Goal: Transaction & Acquisition: Purchase product/service

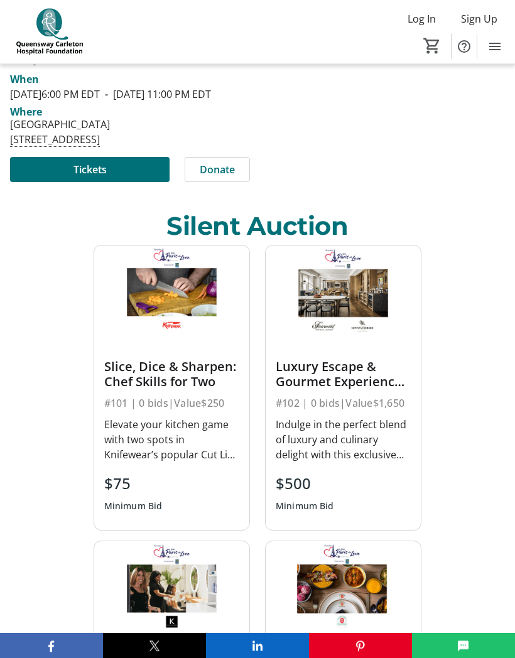
scroll to position [384, 0]
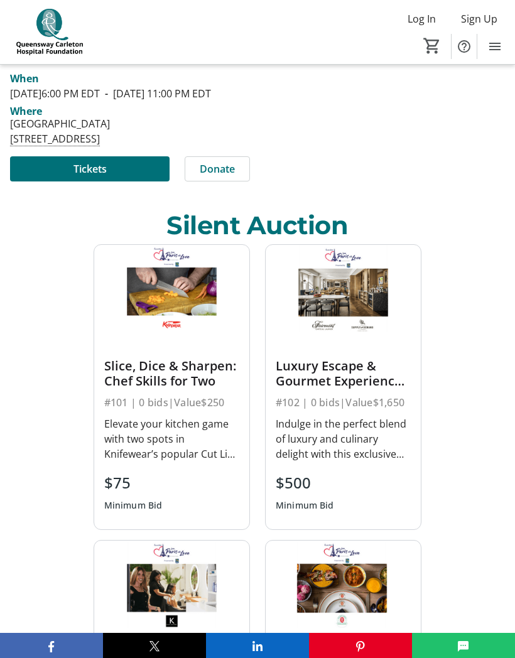
click at [358, 313] on img at bounding box center [343, 288] width 155 height 87
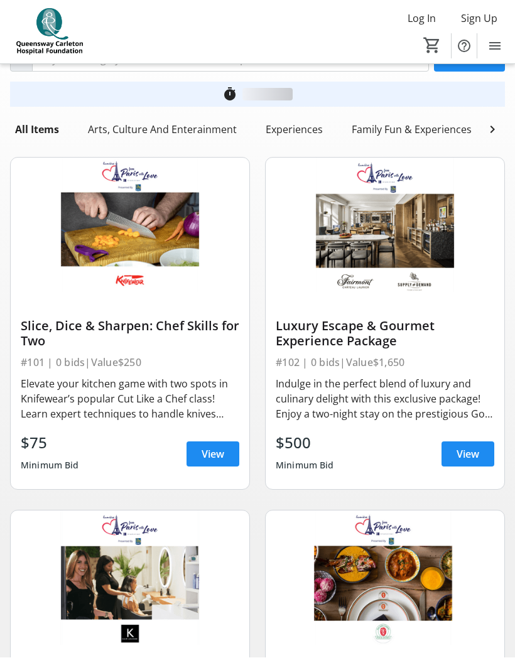
scroll to position [53, 0]
click at [405, 266] on img at bounding box center [385, 225] width 239 height 134
click at [399, 242] on img at bounding box center [385, 225] width 239 height 134
click at [412, 400] on div "Indulge in the perfect blend of luxury and culinary delight with this exclusive…" at bounding box center [385, 398] width 218 height 45
click at [474, 446] on span "View" at bounding box center [467, 453] width 23 height 15
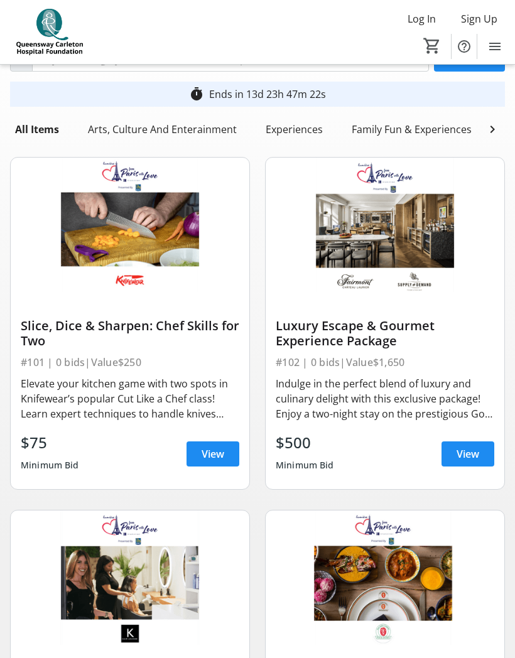
scroll to position [53, 0]
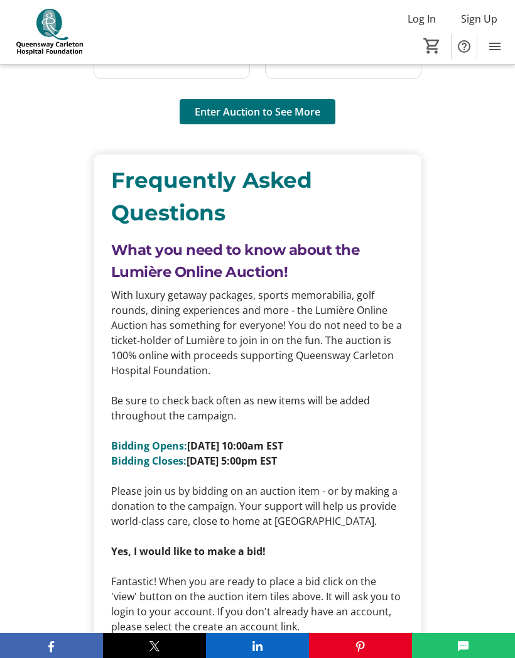
scroll to position [1448, 0]
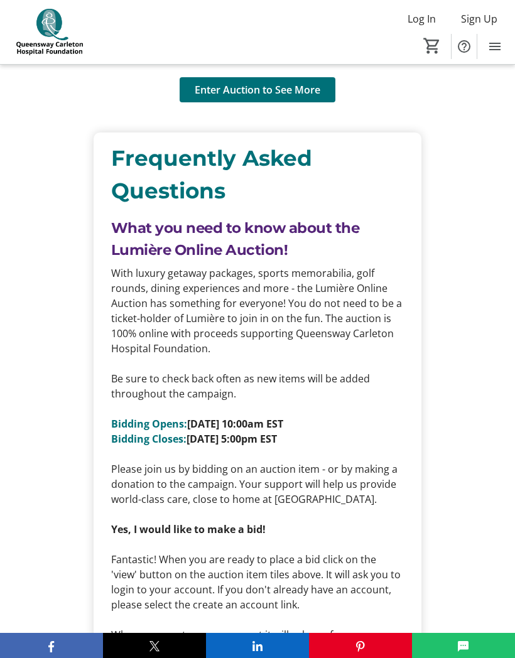
click at [306, 97] on span "Enter Auction to See More" at bounding box center [258, 89] width 126 height 15
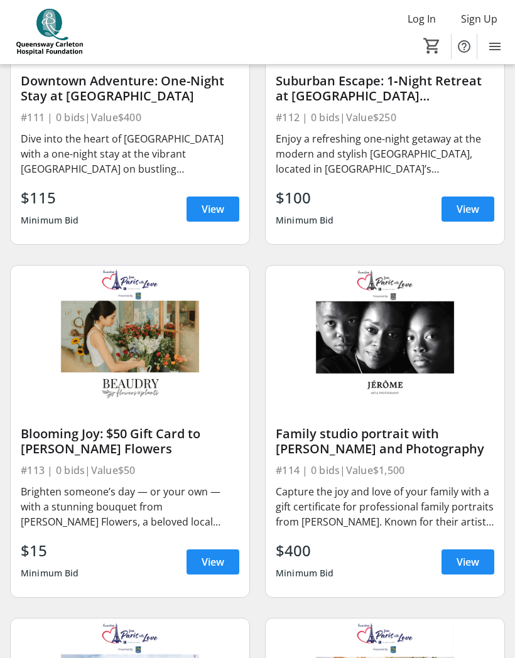
scroll to position [2063, 0]
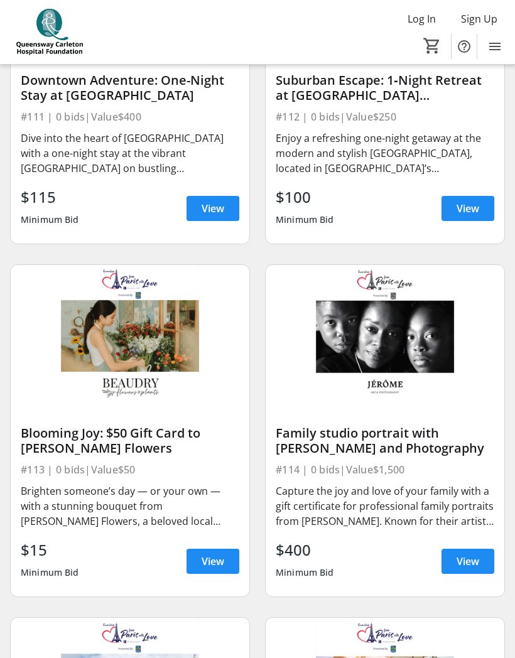
click at [402, 599] on div "Family studio portrait with [PERSON_NAME] and Photography #114 | 0 bids | Value…" at bounding box center [384, 430] width 255 height 353
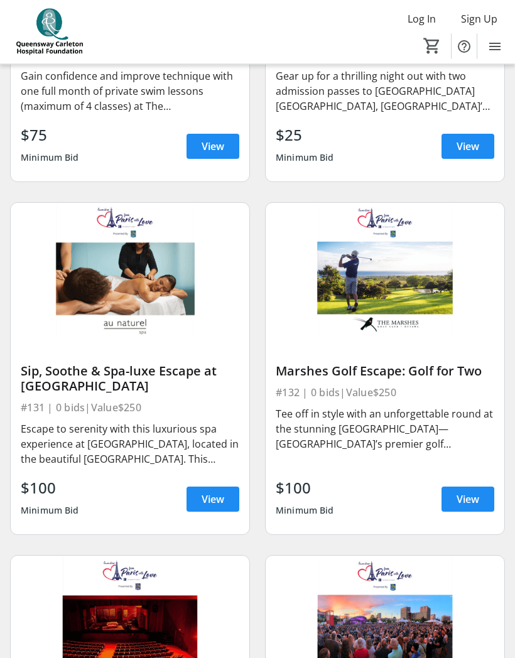
scroll to position [5301, 0]
click at [484, 503] on span at bounding box center [467, 499] width 53 height 30
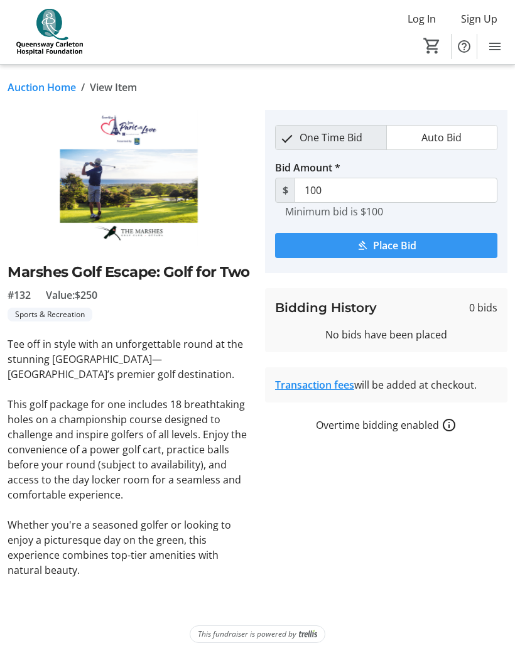
click at [402, 238] on span "Place Bid" at bounding box center [394, 245] width 43 height 15
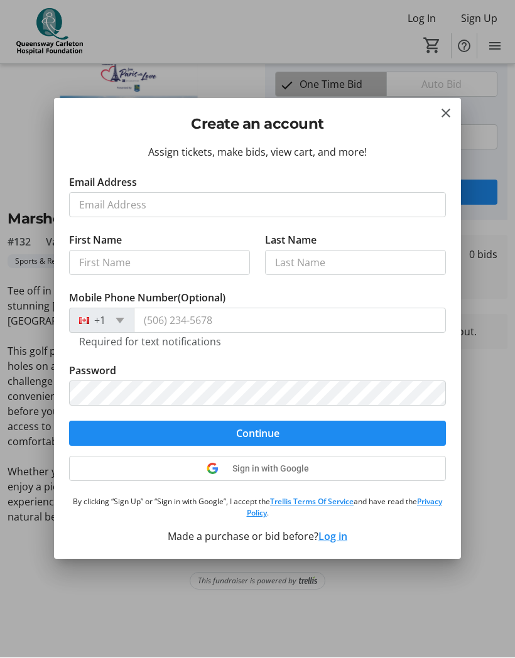
click at [446, 107] on mat-icon "Close" at bounding box center [445, 113] width 15 height 15
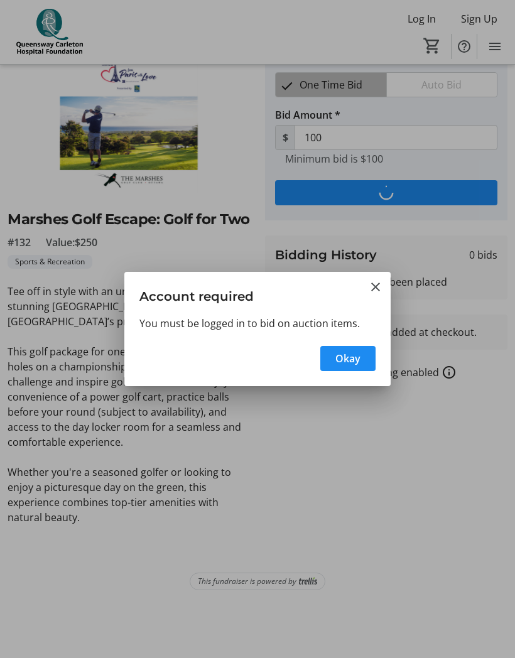
click at [382, 280] on mat-icon "Close" at bounding box center [375, 286] width 15 height 15
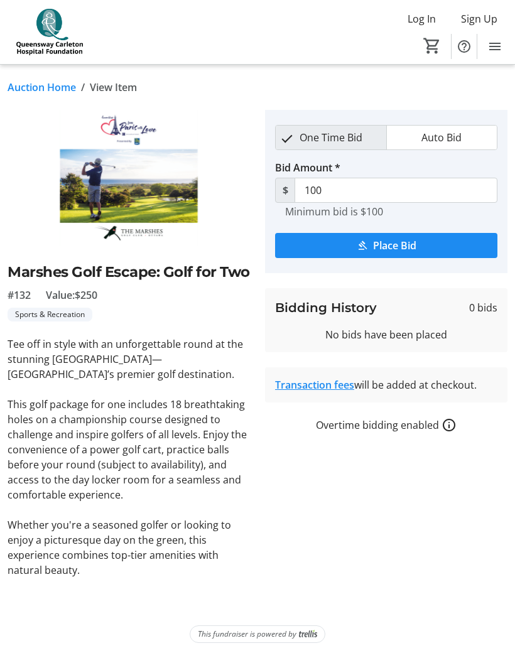
click at [486, 13] on span "Sign Up" at bounding box center [479, 18] width 36 height 15
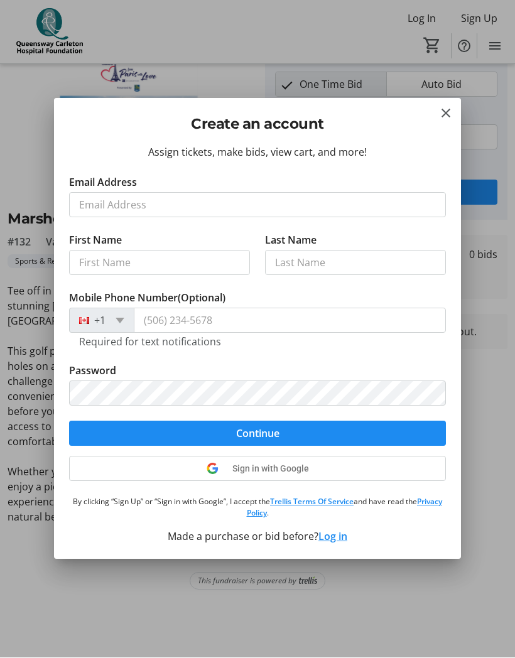
click at [490, 93] on div at bounding box center [257, 329] width 515 height 658
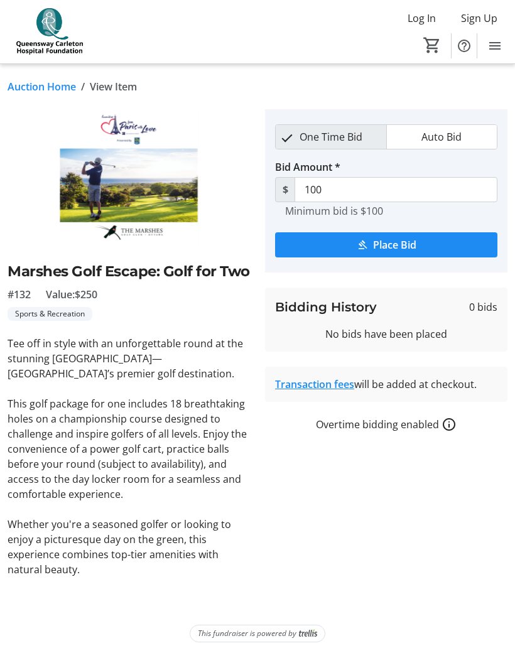
scroll to position [53, 0]
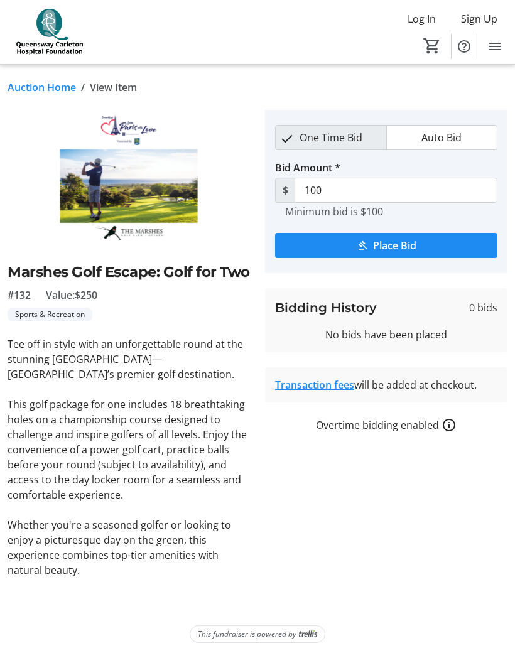
click at [419, 18] on span "Log In" at bounding box center [421, 18] width 28 height 15
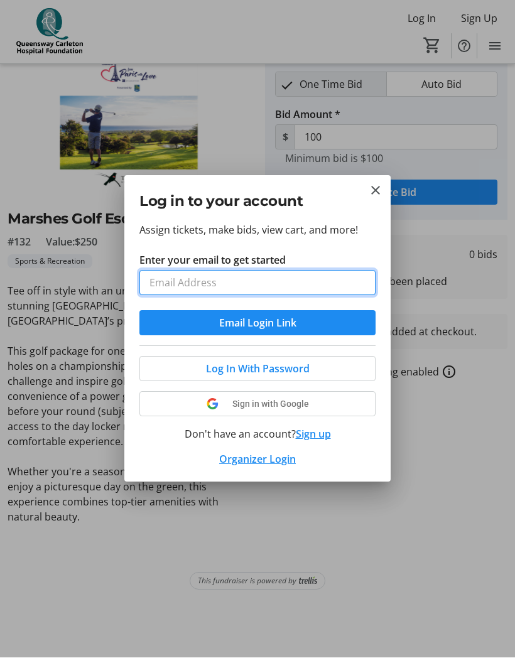
click at [173, 276] on input "Enter your email to get started" at bounding box center [257, 283] width 236 height 25
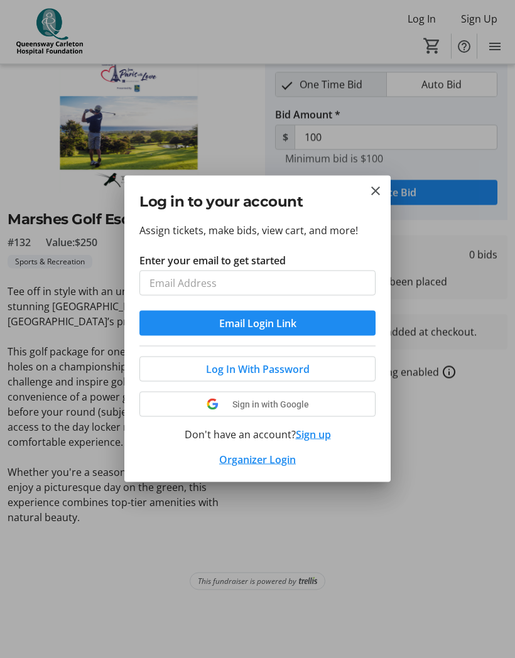
type input "[EMAIL_ADDRESS][DOMAIN_NAME]"
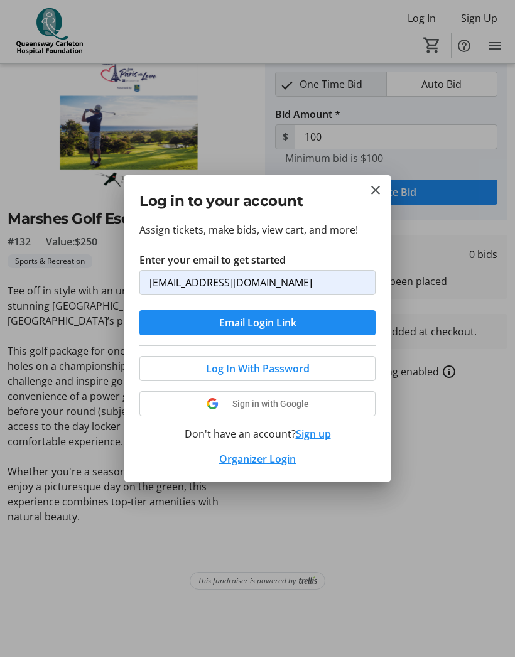
click at [294, 368] on span "Log In With Password" at bounding box center [258, 369] width 104 height 15
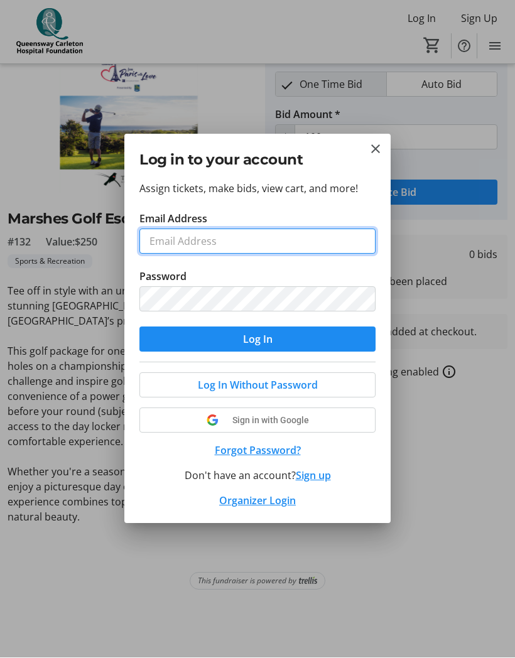
click at [174, 237] on input "Email Address" at bounding box center [257, 241] width 236 height 25
type input "[EMAIL_ADDRESS][DOMAIN_NAME]"
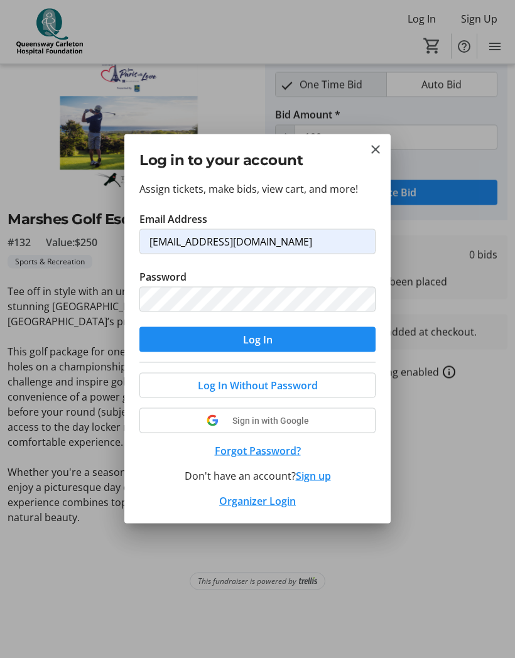
click at [289, 337] on span "submit" at bounding box center [257, 340] width 236 height 30
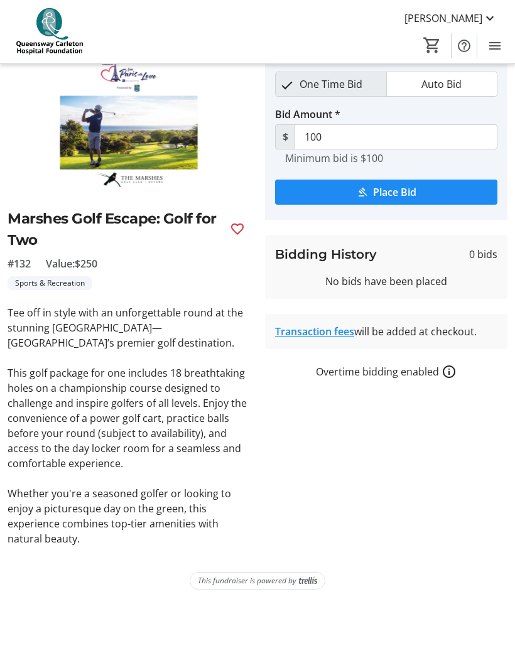
scroll to position [53, 0]
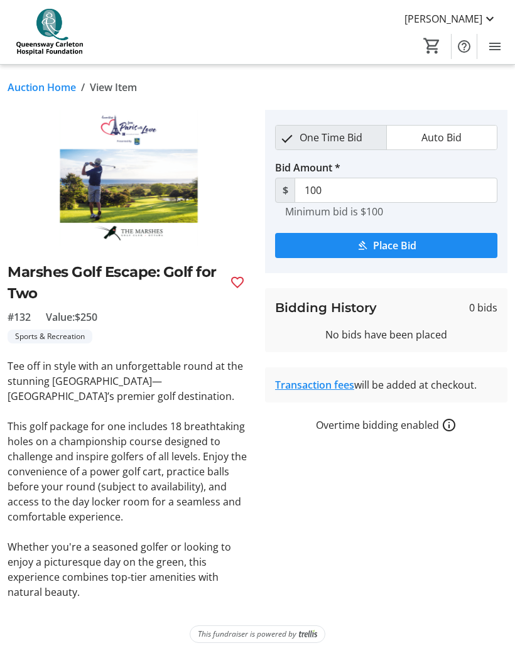
click at [417, 230] on span "submit" at bounding box center [386, 245] width 222 height 30
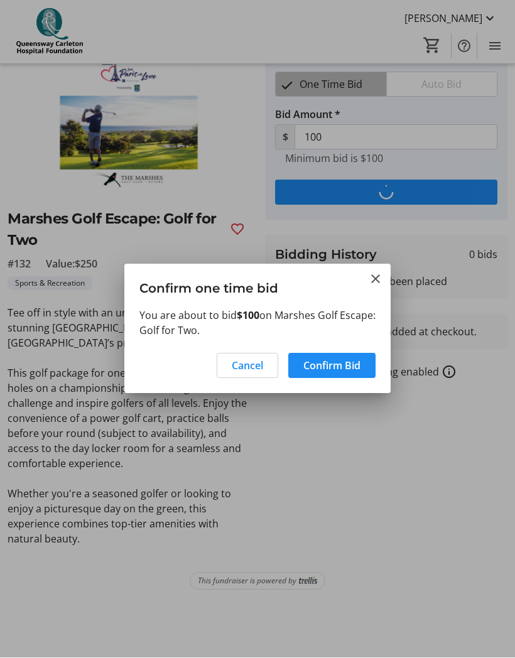
click at [340, 364] on span "Confirm Bid" at bounding box center [331, 365] width 57 height 15
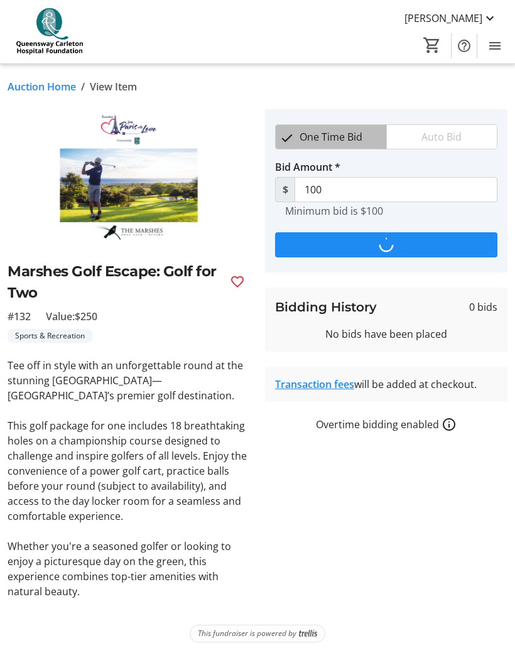
scroll to position [53, 0]
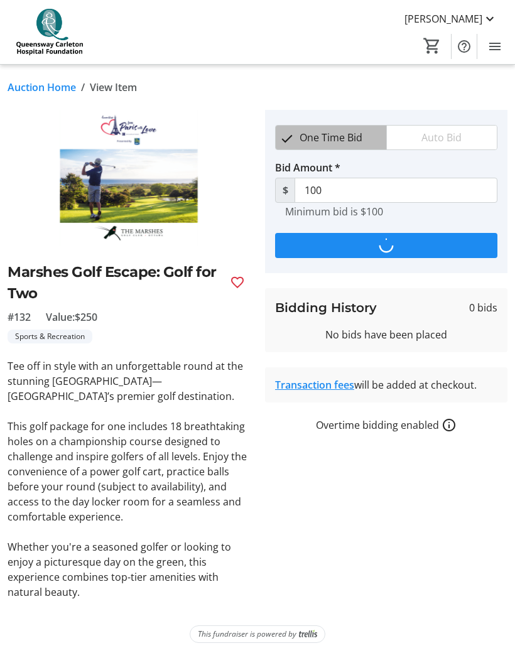
type input "125"
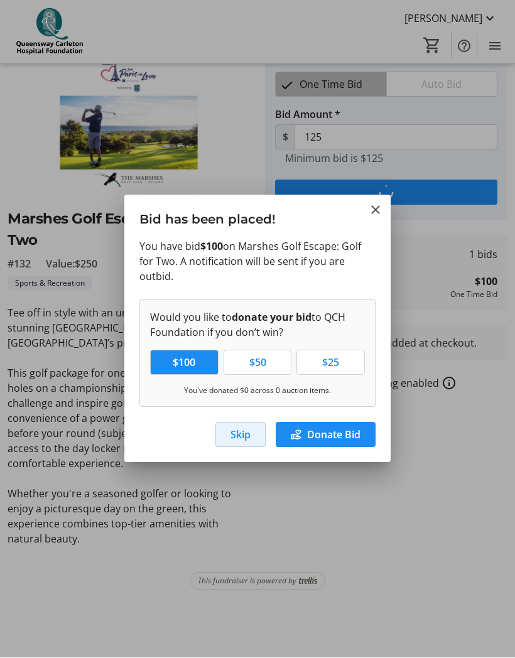
click at [243, 440] on span "Skip" at bounding box center [240, 434] width 20 height 15
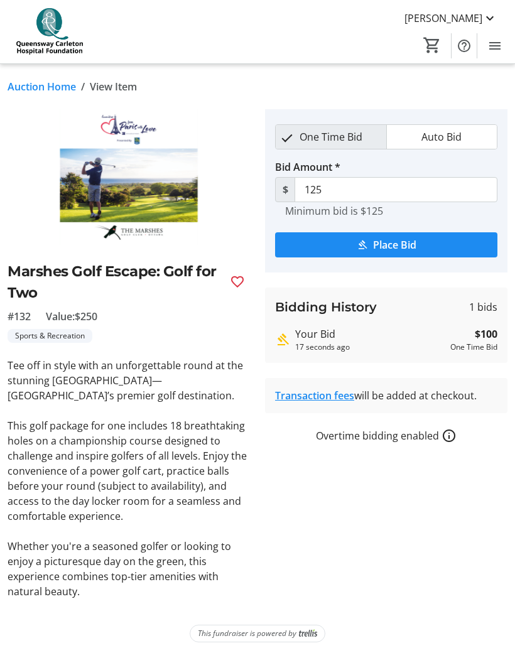
scroll to position [53, 0]
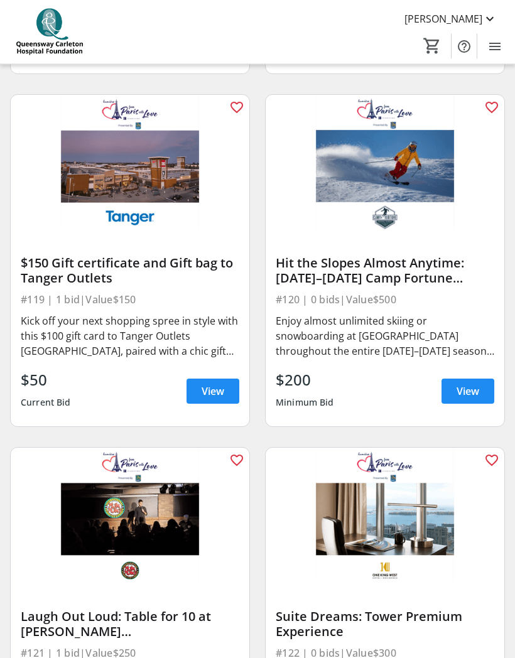
scroll to position [3292, 0]
click at [389, 333] on div "Enjoy almost unlimited skiing or snowboarding at [GEOGRAPHIC_DATA] throughout t…" at bounding box center [385, 335] width 218 height 45
click at [478, 390] on span "View" at bounding box center [467, 391] width 23 height 15
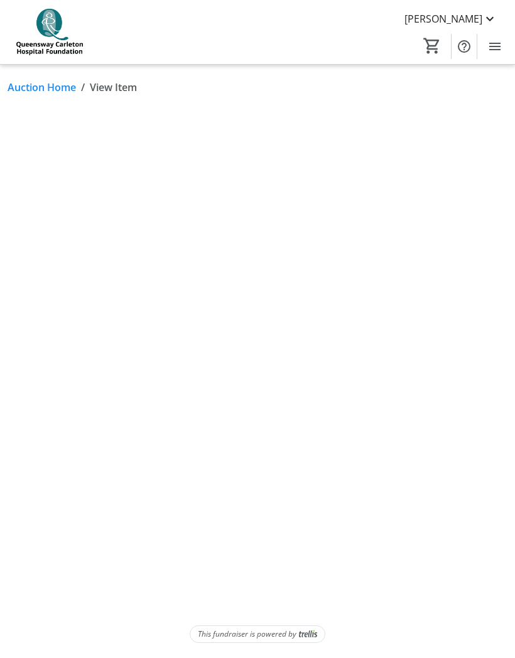
scroll to position [53, 0]
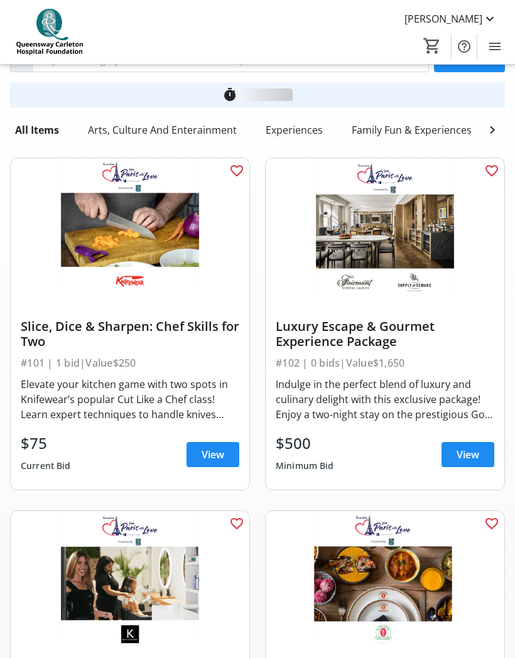
scroll to position [3292, 0]
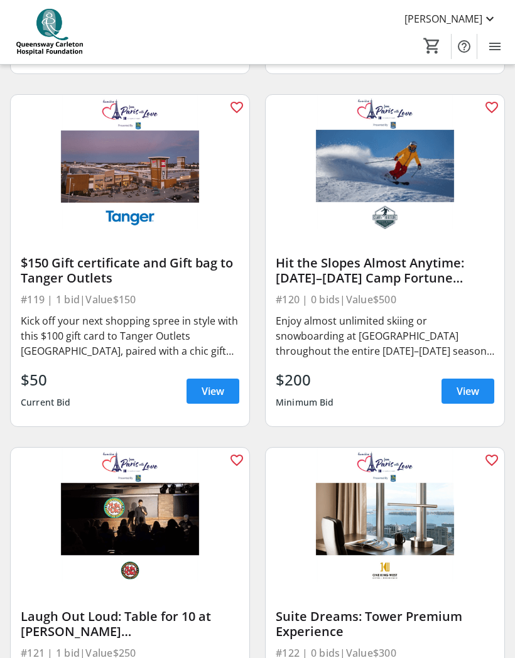
click at [418, 384] on div "$200 Minimum Bid View" at bounding box center [385, 390] width 218 height 45
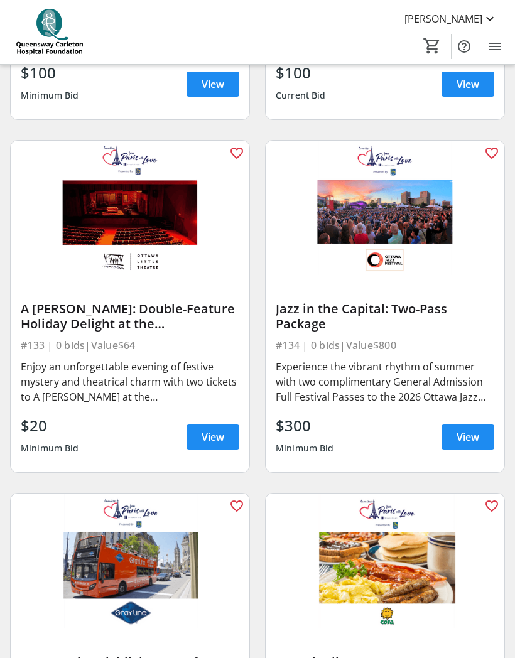
scroll to position [5716, 0]
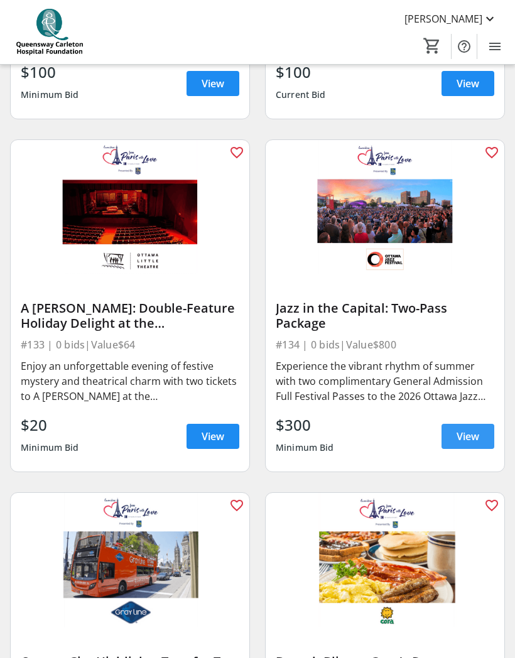
click at [479, 434] on span at bounding box center [467, 436] width 53 height 30
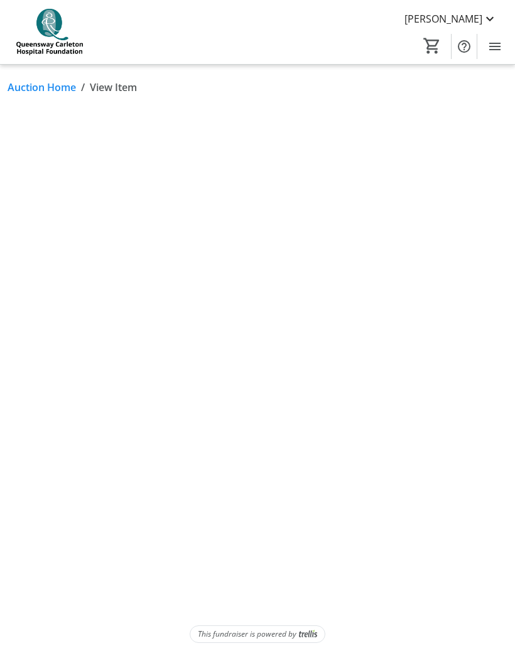
scroll to position [53, 0]
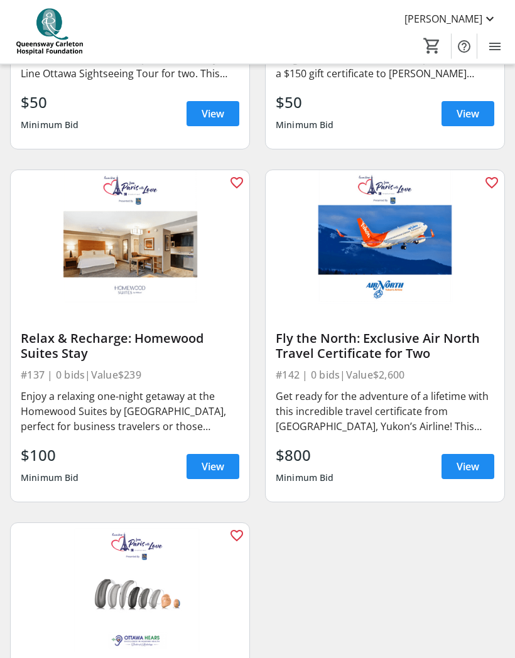
scroll to position [6393, 0]
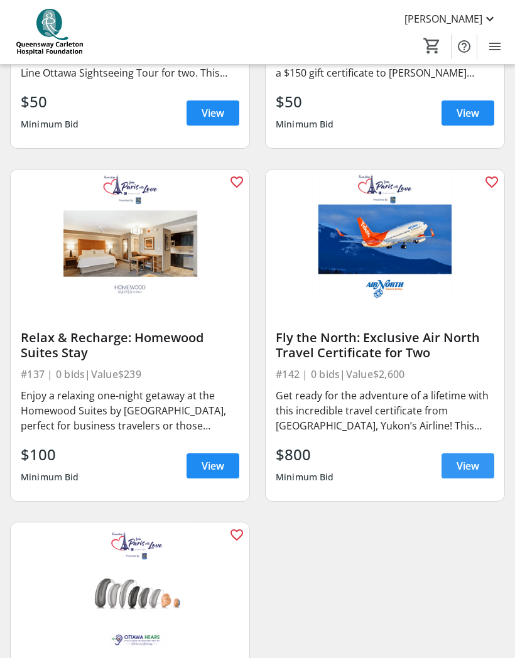
click at [467, 469] on span "View" at bounding box center [467, 465] width 23 height 15
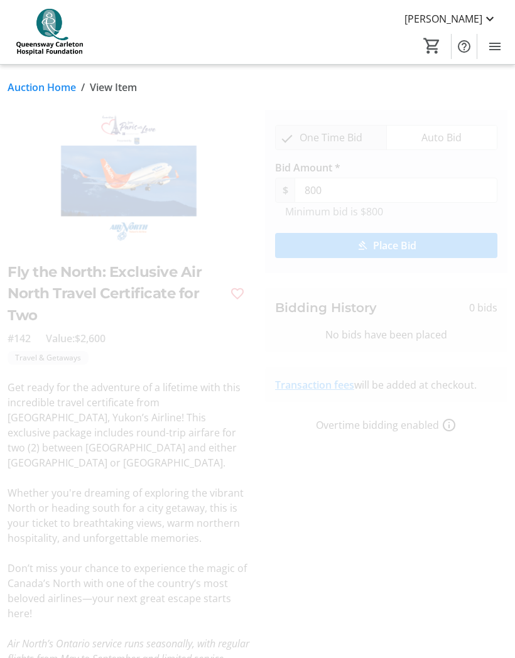
scroll to position [53, 0]
